Goal: Check status: Check status

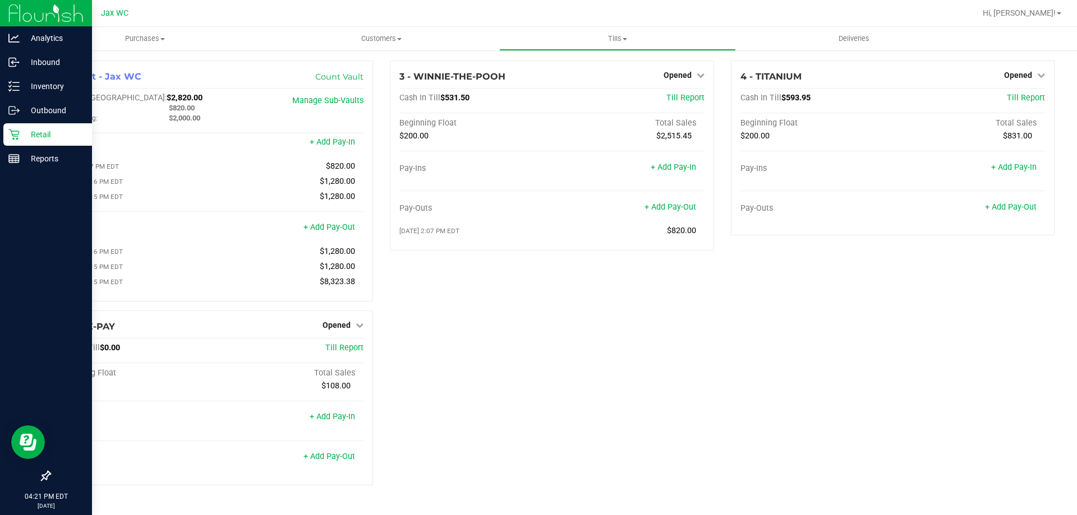
click at [22, 135] on p "Retail" at bounding box center [53, 134] width 67 height 13
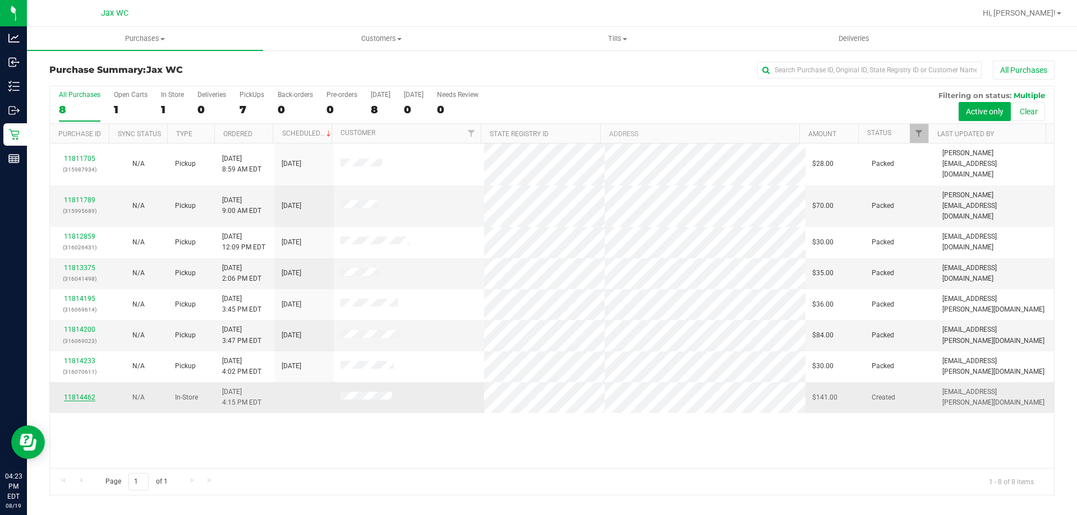
click at [80, 394] on link "11814462" at bounding box center [79, 398] width 31 height 8
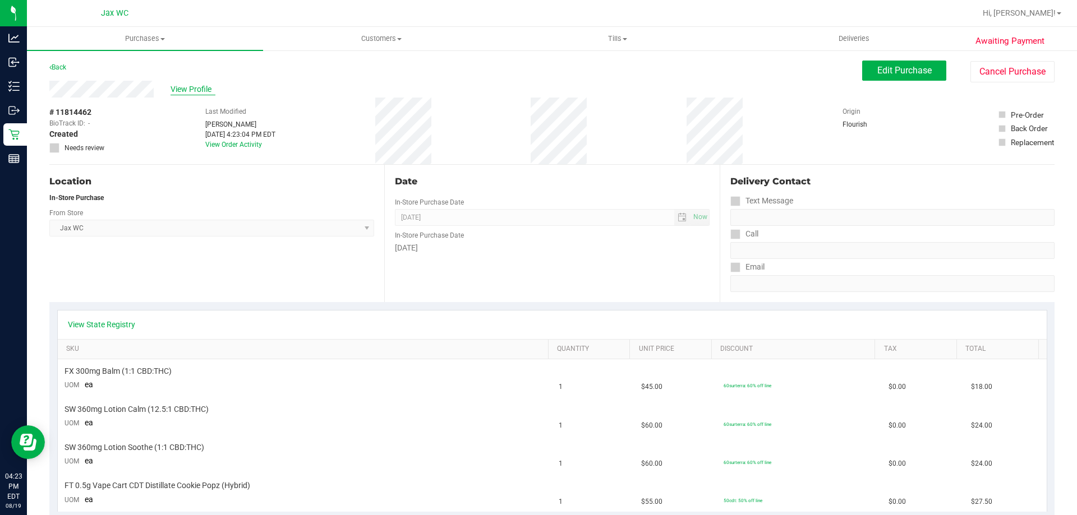
click at [191, 84] on span "View Profile" at bounding box center [193, 90] width 45 height 12
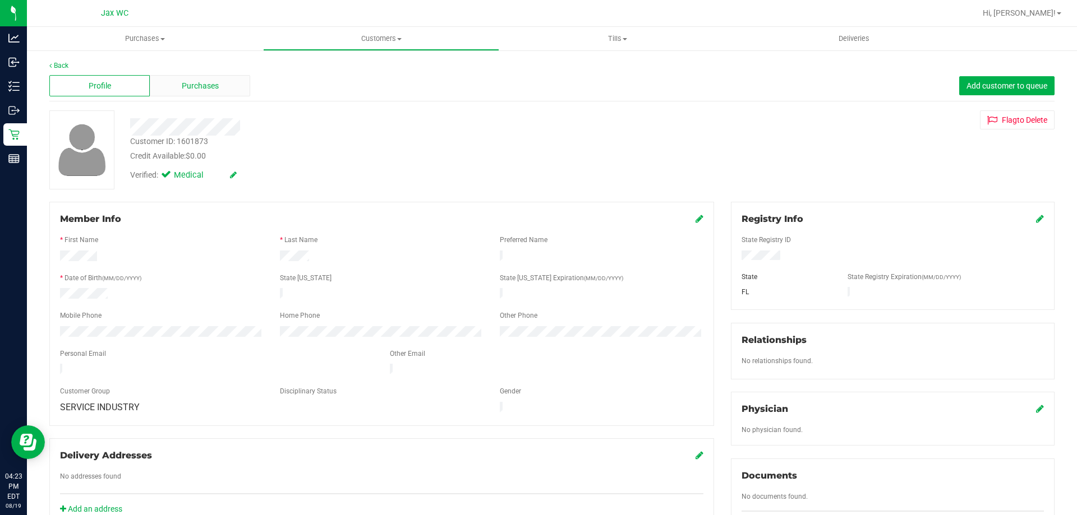
click at [191, 86] on span "Purchases" at bounding box center [200, 86] width 37 height 12
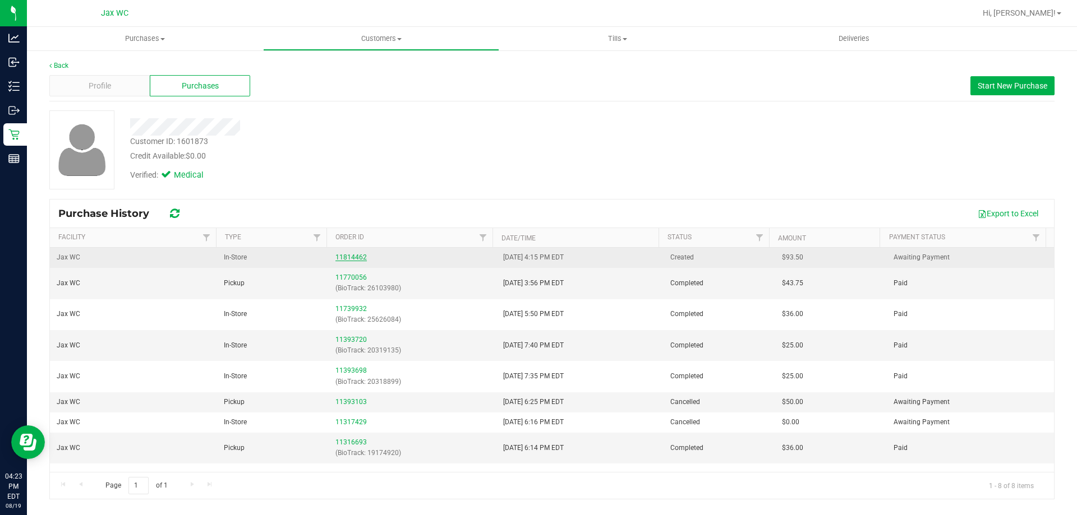
click at [349, 260] on link "11814462" at bounding box center [350, 258] width 31 height 8
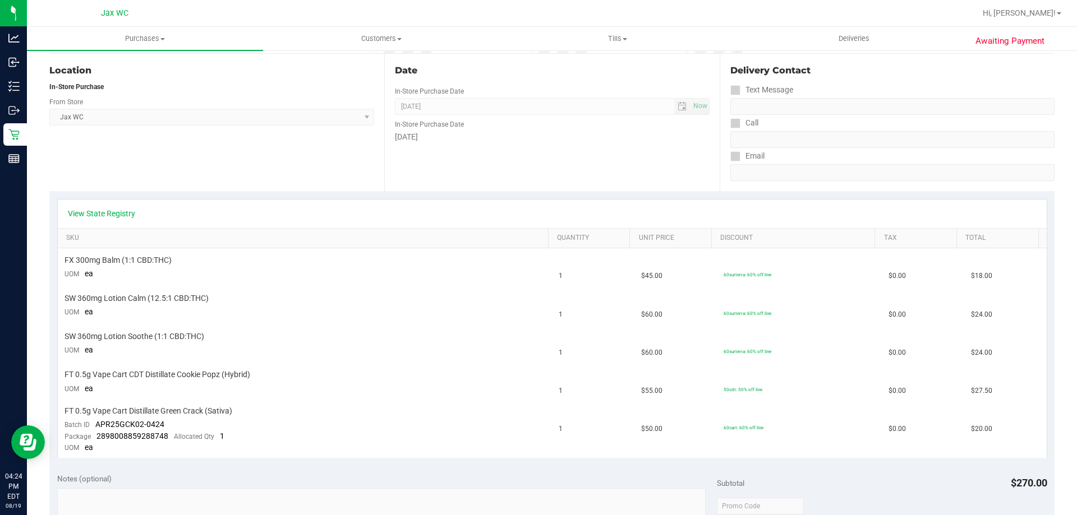
scroll to position [112, 0]
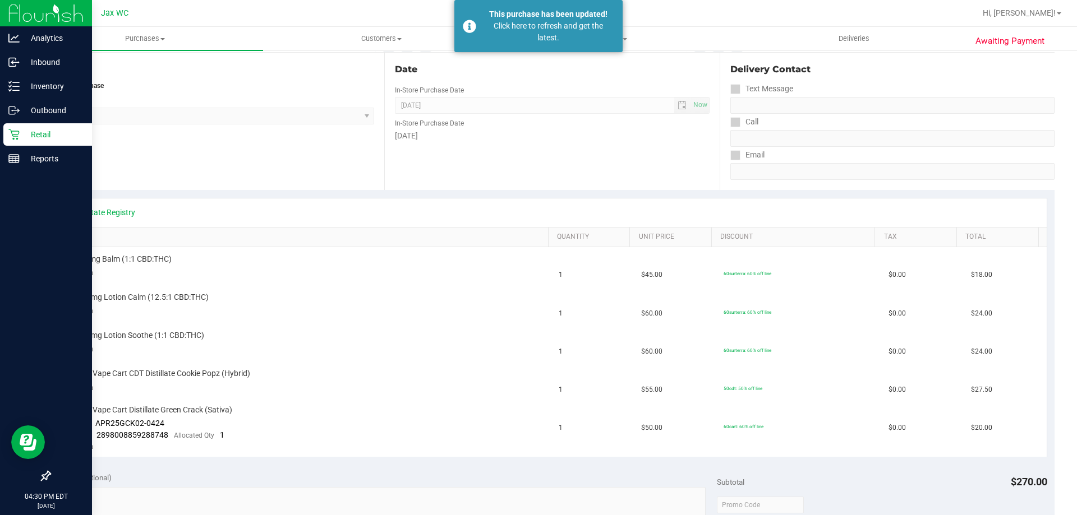
click at [32, 132] on p "Retail" at bounding box center [53, 134] width 67 height 13
